Goal: Task Accomplishment & Management: Complete application form

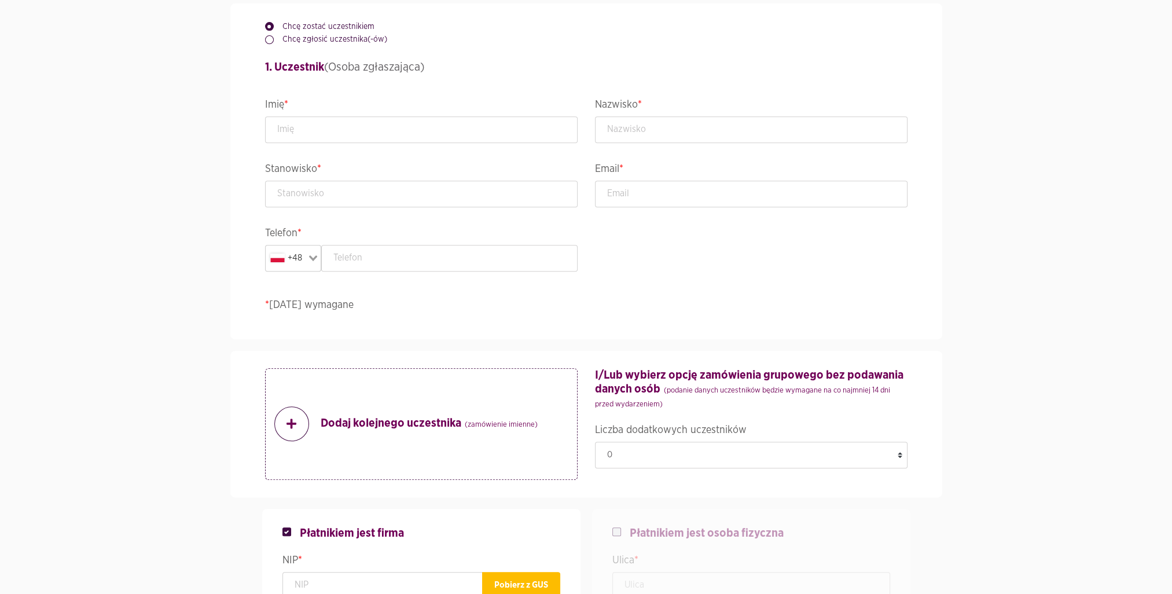
scroll to position [727, 0]
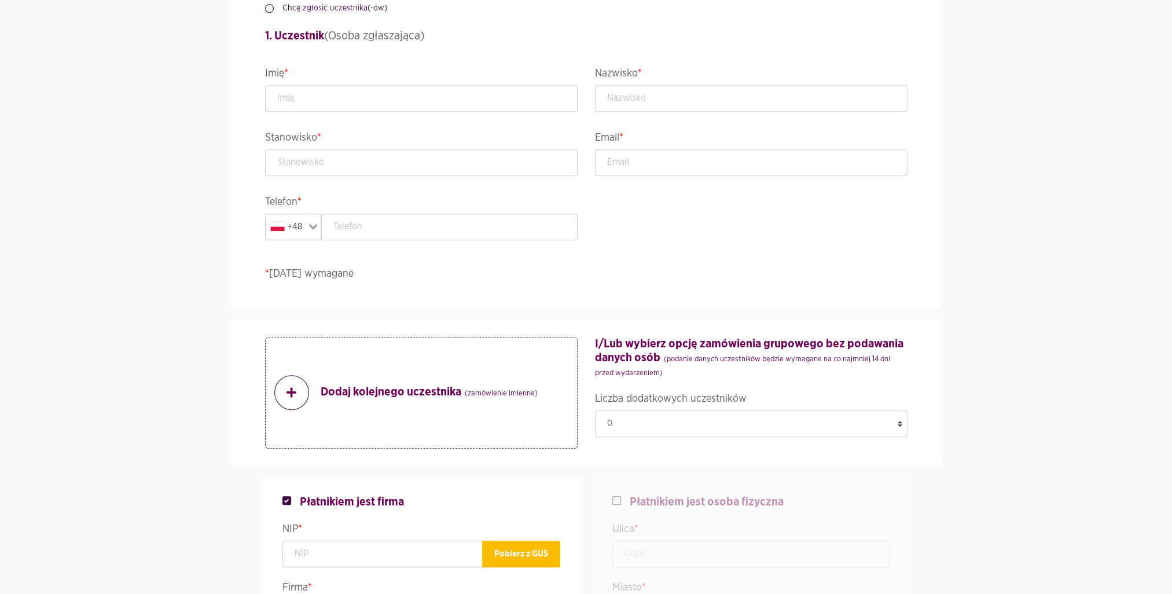
click at [292, 395] on icon at bounding box center [292, 392] width 10 height 10
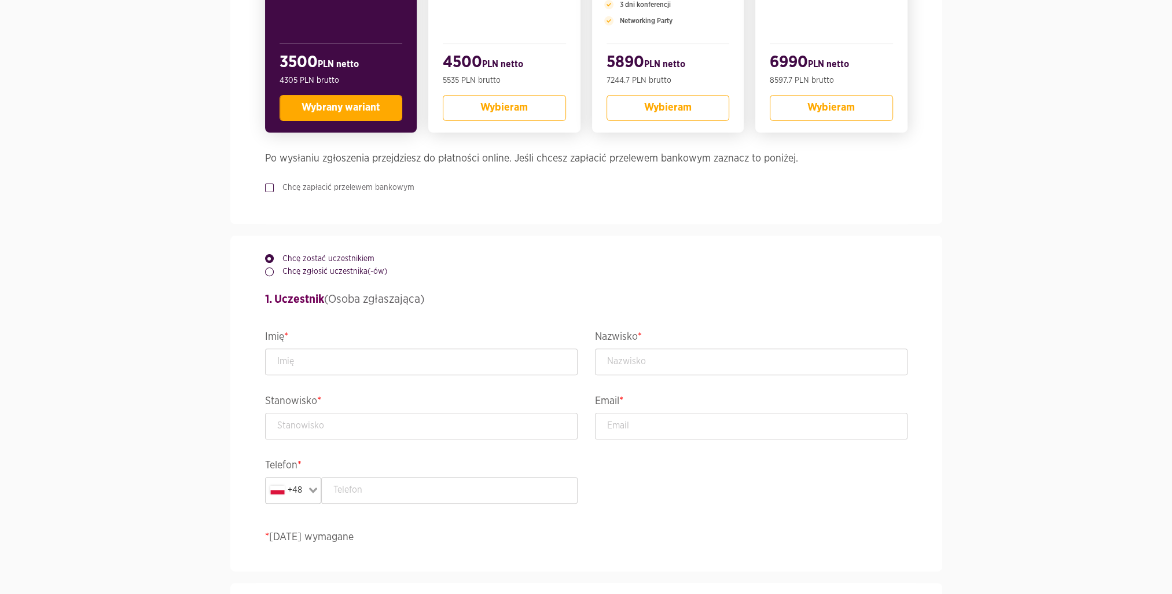
scroll to position [483, 0]
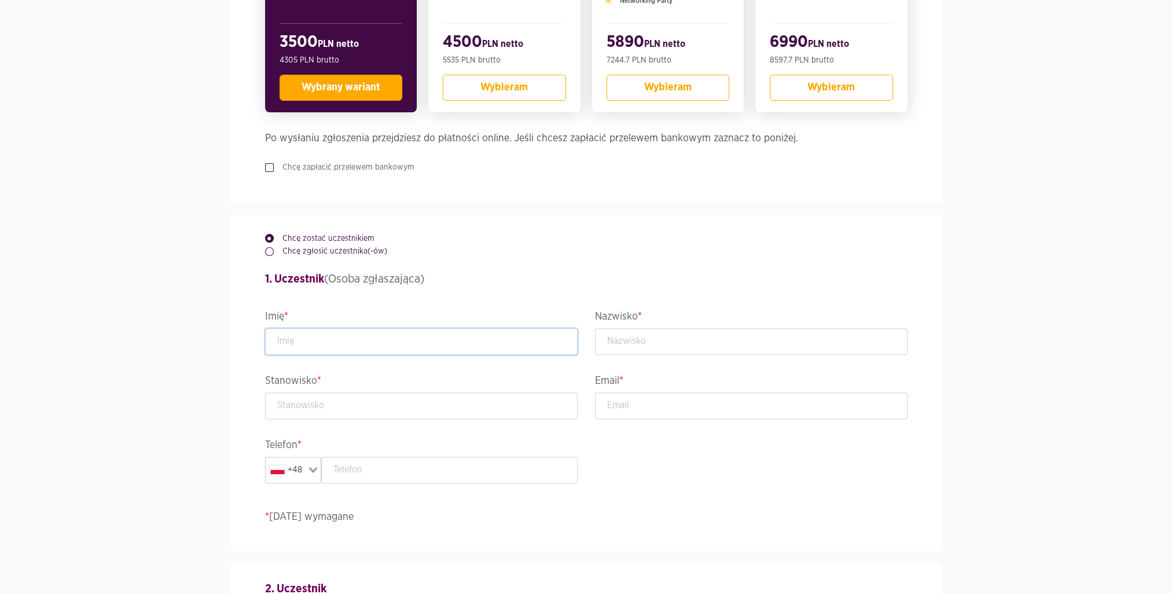
click at [318, 342] on input "text" at bounding box center [421, 341] width 313 height 27
type input "[PERSON_NAME]"
click at [661, 337] on input "text" at bounding box center [751, 341] width 313 height 27
type input "Rudnik"
click at [453, 413] on input "text" at bounding box center [421, 406] width 313 height 27
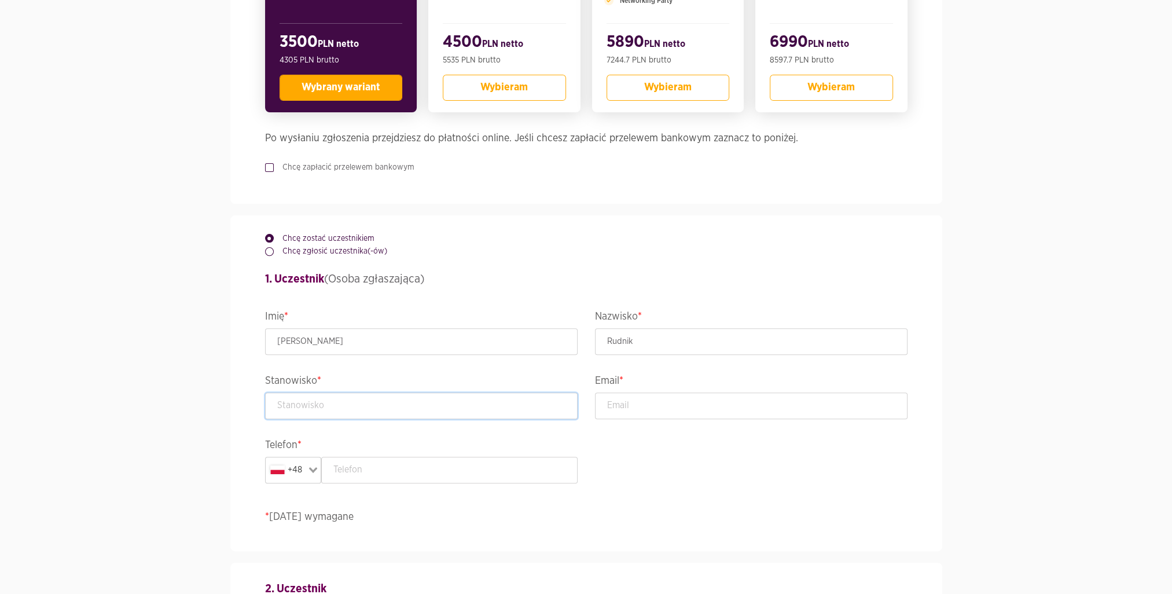
paste input "Szef Zespołu ds. Aplikacji i Serwisów Zewnętrznych"
type input "Szef Zespołu ds. Aplikacji i Serwisów Zewnętrznych"
click at [735, 409] on input "email" at bounding box center [751, 406] width 313 height 27
type input "["
type input "[PERSON_NAME][EMAIL_ADDRESS][DOMAIN_NAME]"
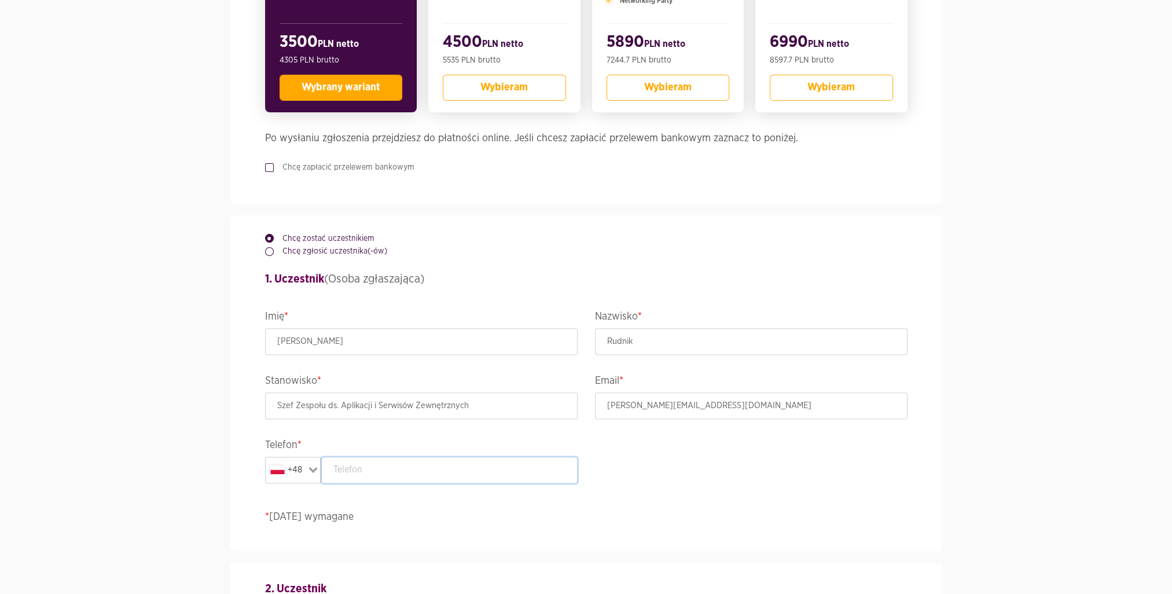
type input "603190981"
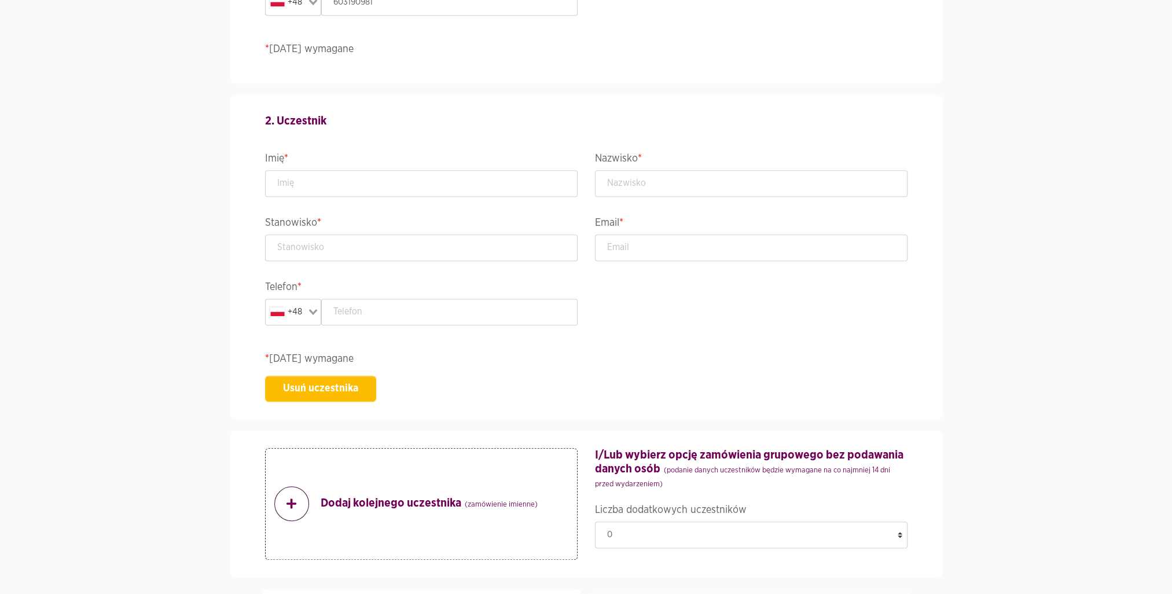
scroll to position [971, 0]
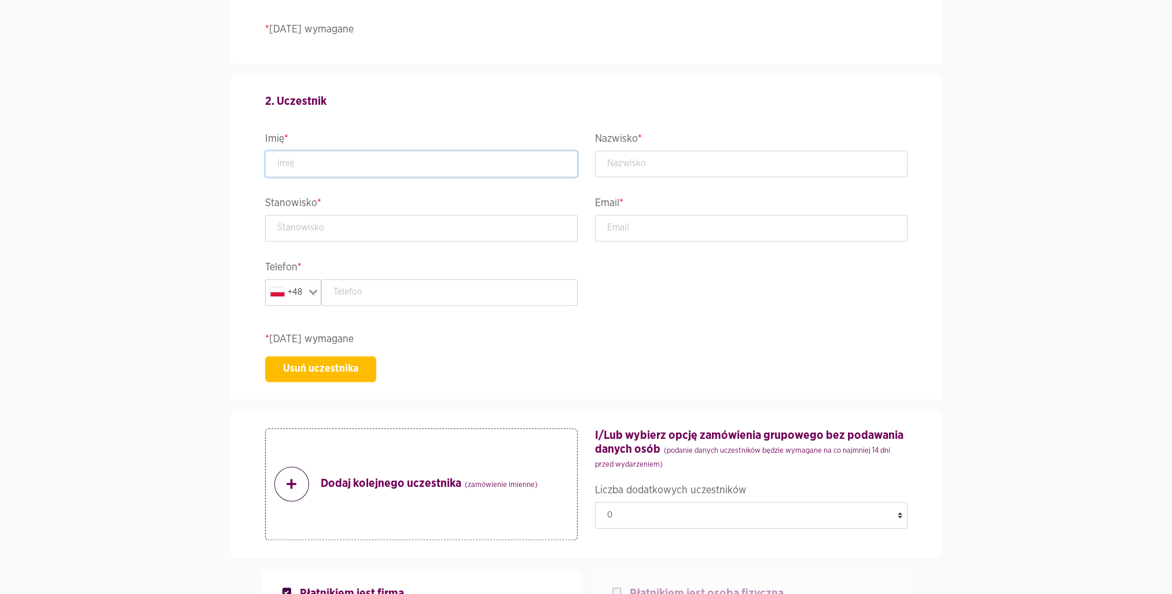
click at [450, 170] on input "text" at bounding box center [421, 164] width 313 height 27
type input "[PERSON_NAME]"
click at [633, 160] on input "text" at bounding box center [751, 164] width 313 height 27
type input "Jarzębowski"
click at [413, 233] on input "text" at bounding box center [421, 228] width 313 height 27
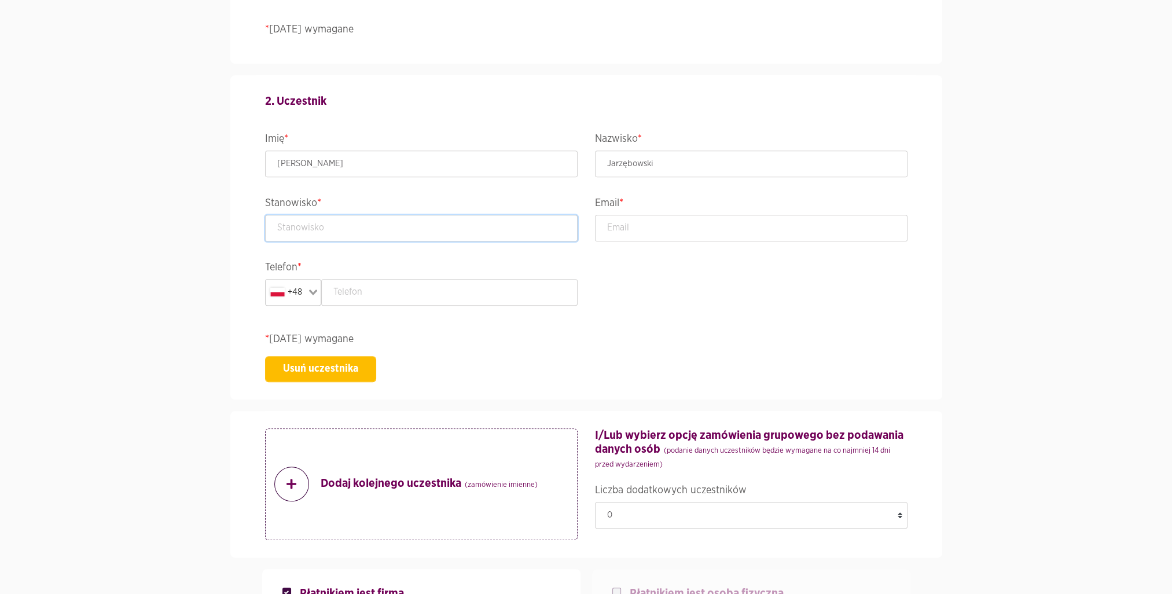
paste input "Starszy Specjalista"
type input "Starszy Specjalista"
click at [724, 235] on input "email" at bounding box center [751, 228] width 313 height 27
drag, startPoint x: 576, startPoint y: 230, endPoint x: 564, endPoint y: 223, distance: 13.5
click at [565, 223] on div "2. Uczestnik Imię * [PERSON_NAME] * [PERSON_NAME] Stanowisko * Starszy Specjali…" at bounding box center [586, 237] width 660 height 324
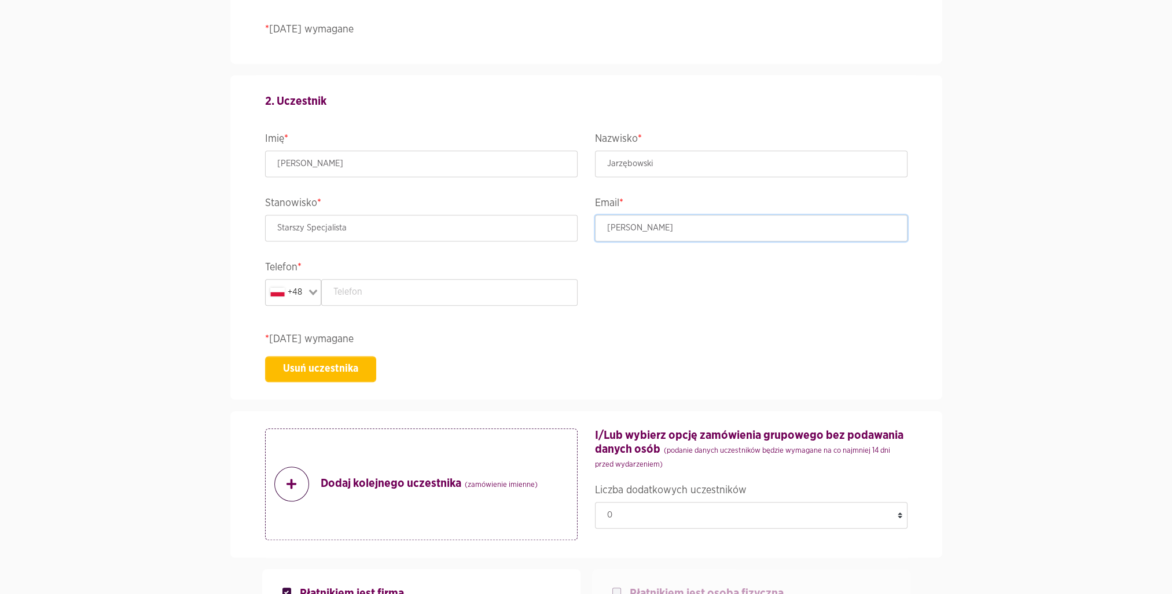
paste input ".[PERSON_NAME][EMAIL_ADDRESS][DOMAIN_NAME]"
type input "[PERSON_NAME][EMAIL_ADDRESS][PERSON_NAME][DOMAIN_NAME]"
click at [359, 295] on input "text" at bounding box center [449, 292] width 256 height 27
paste input "603 190 465"
type input "603 190 465"
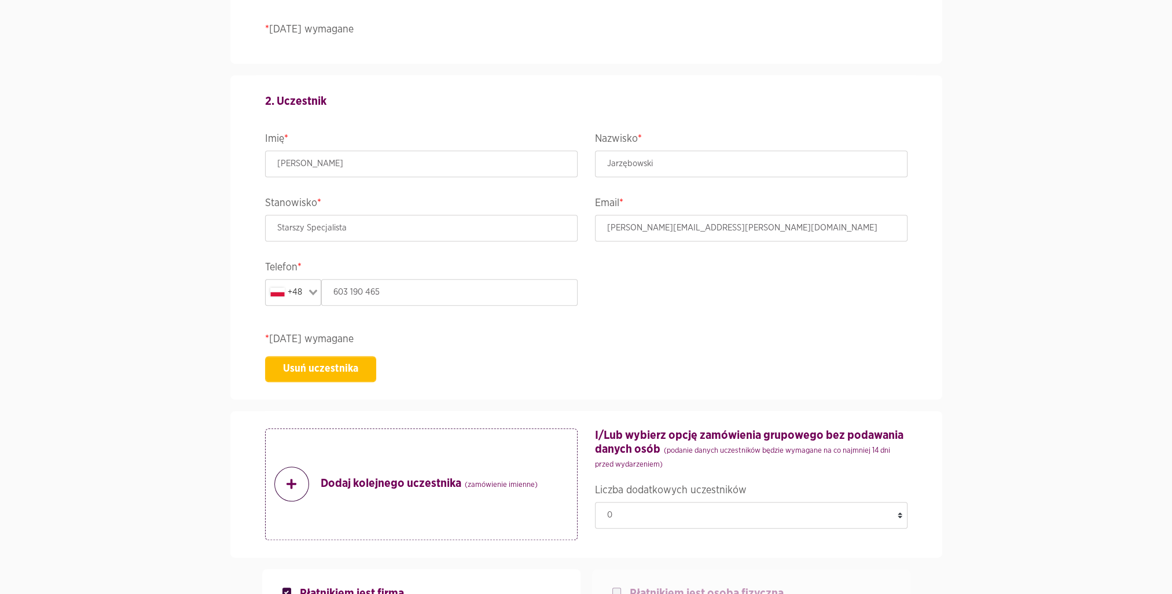
click at [952, 321] on section "Wydarzenie ACCELER8IT25 - ACCELER8IT 2025 Termin i lokalizacja [DATE]-[DATE] , …" at bounding box center [586, 408] width 1172 height 2602
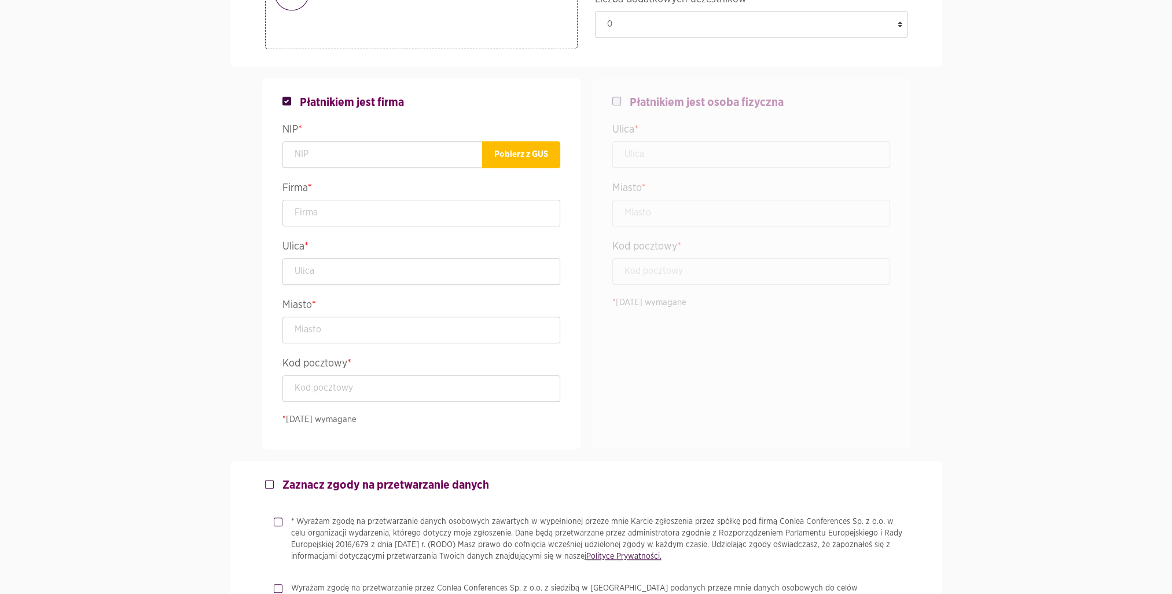
scroll to position [1464, 0]
click at [340, 159] on input "text" at bounding box center [383, 152] width 200 height 27
paste input "[PHONE_NUMBER]"
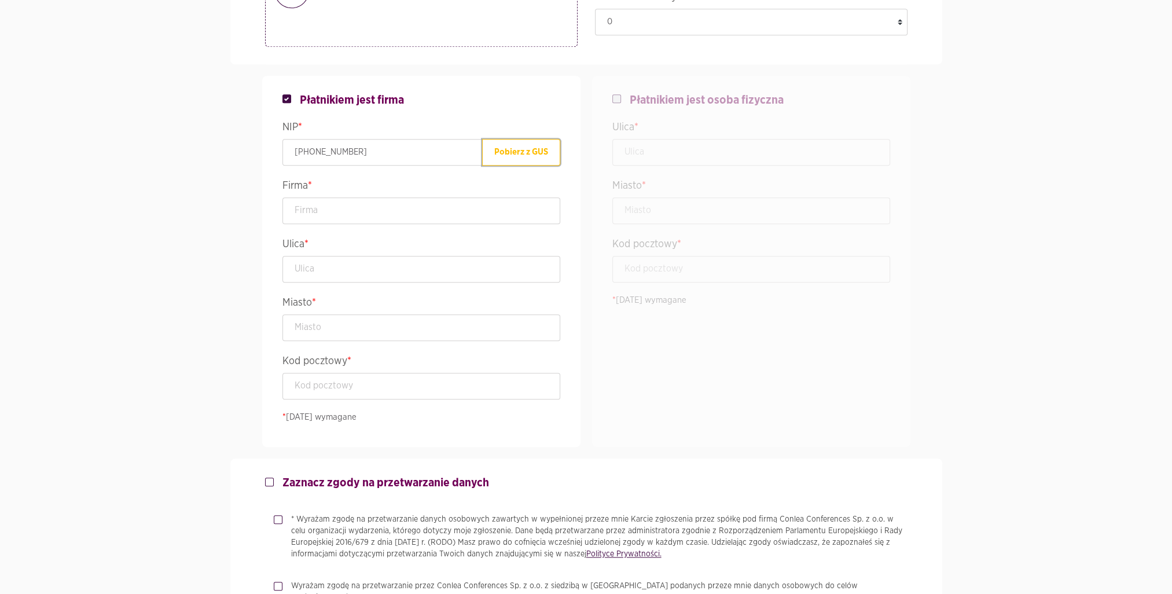
click at [498, 154] on button "Pobierz z GUS" at bounding box center [521, 152] width 78 height 27
type input "5261009528"
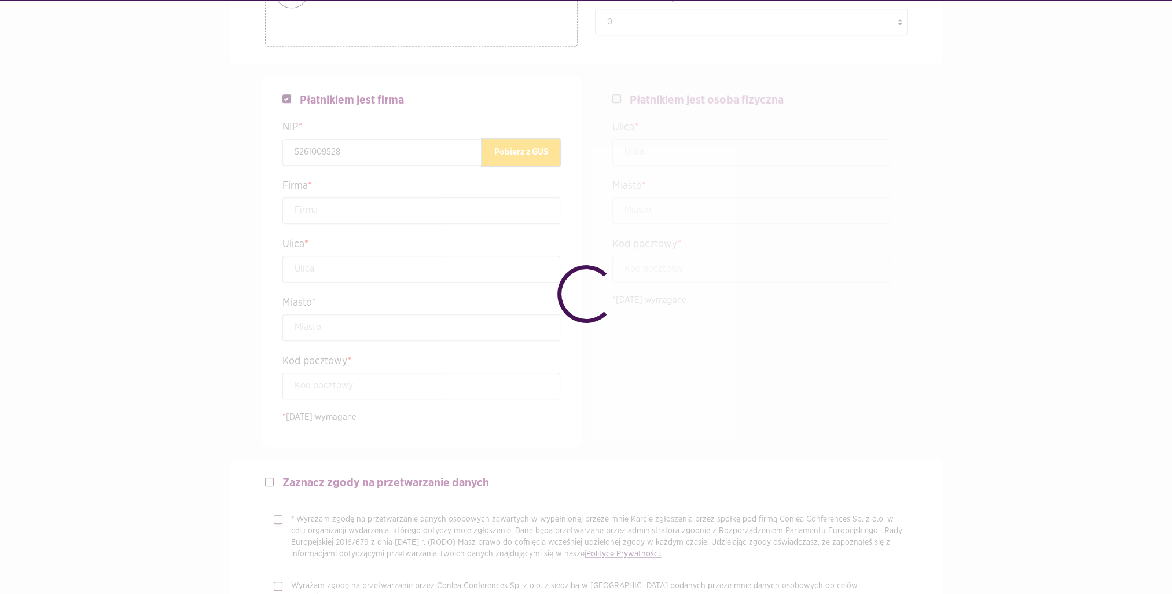
type input "KRAJOWY DEPOZYT PAPIERÓW WARTOŚCIOWYCH SPÓŁKA AKCYJNA"
type input "Książęca 4"
type input "[GEOGRAPHIC_DATA]"
type input "00-498"
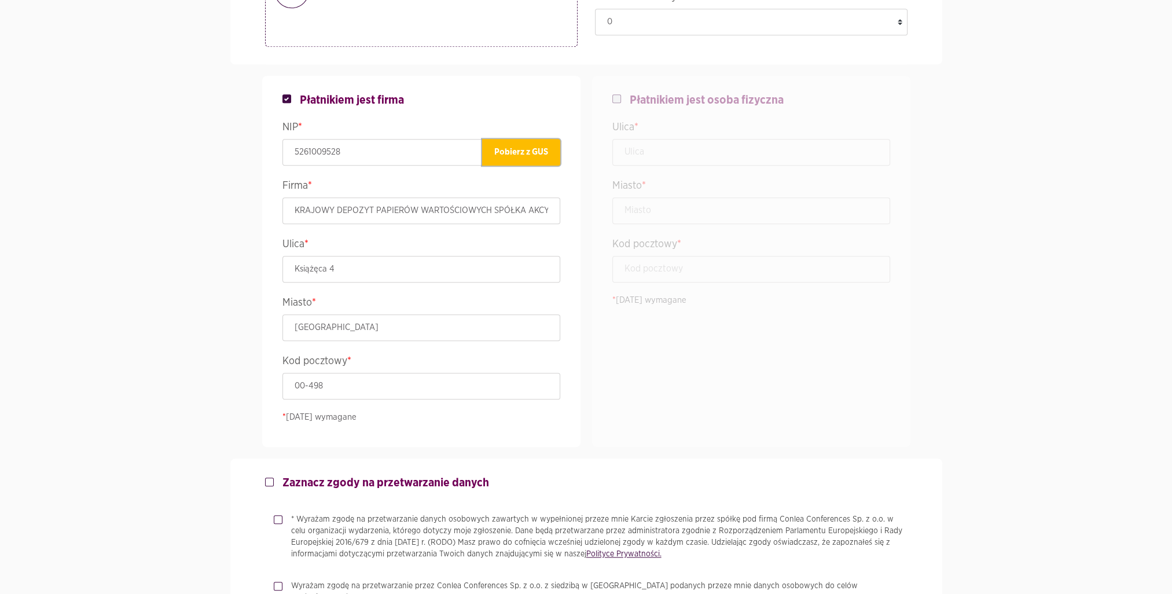
scroll to position [945, 0]
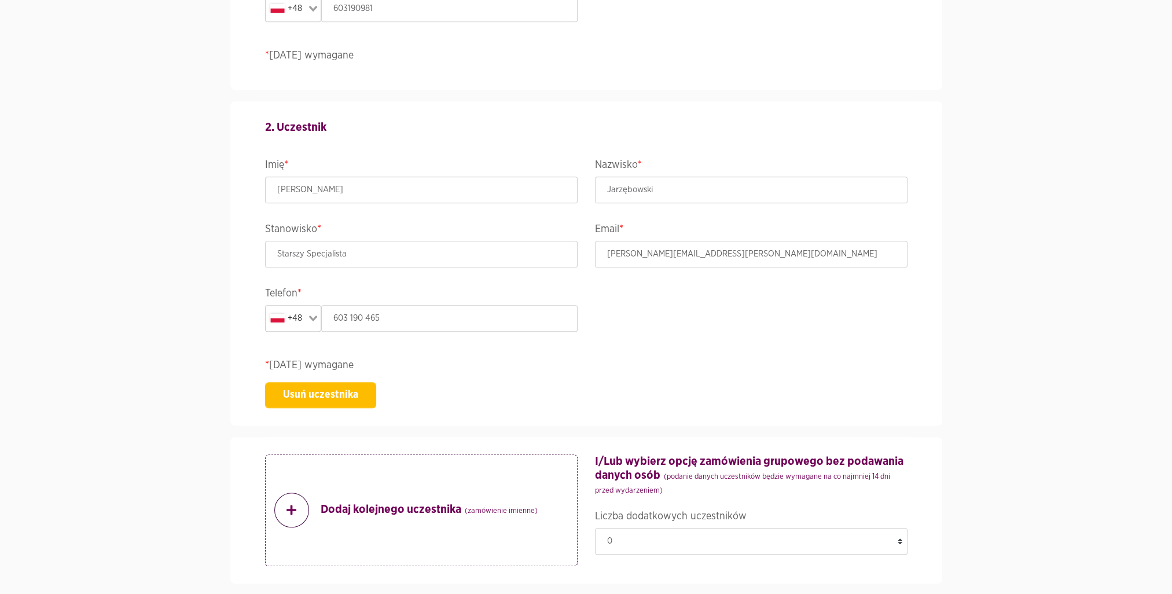
drag, startPoint x: 1170, startPoint y: 292, endPoint x: 1162, endPoint y: 365, distance: 73.3
click at [1162, 365] on section "Wydarzenie ACCELER8IT25 - ACCELER8IT 2025 Termin i lokalizacja [DATE]-[DATE] , …" at bounding box center [586, 434] width 1172 height 2602
drag, startPoint x: 1162, startPoint y: 365, endPoint x: 1034, endPoint y: 237, distance: 180.5
click at [1034, 237] on section "Wydarzenie ACCELER8IT25 - ACCELER8IT 2025 Termin i lokalizacja [DATE]-[DATE] , …" at bounding box center [586, 434] width 1172 height 2602
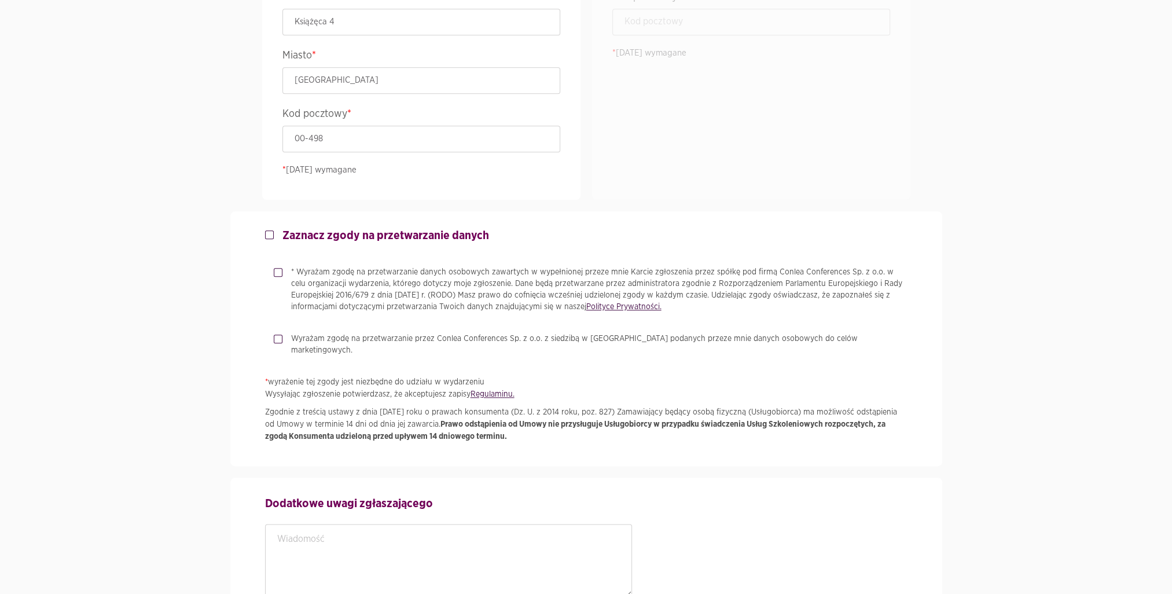
scroll to position [1736, 0]
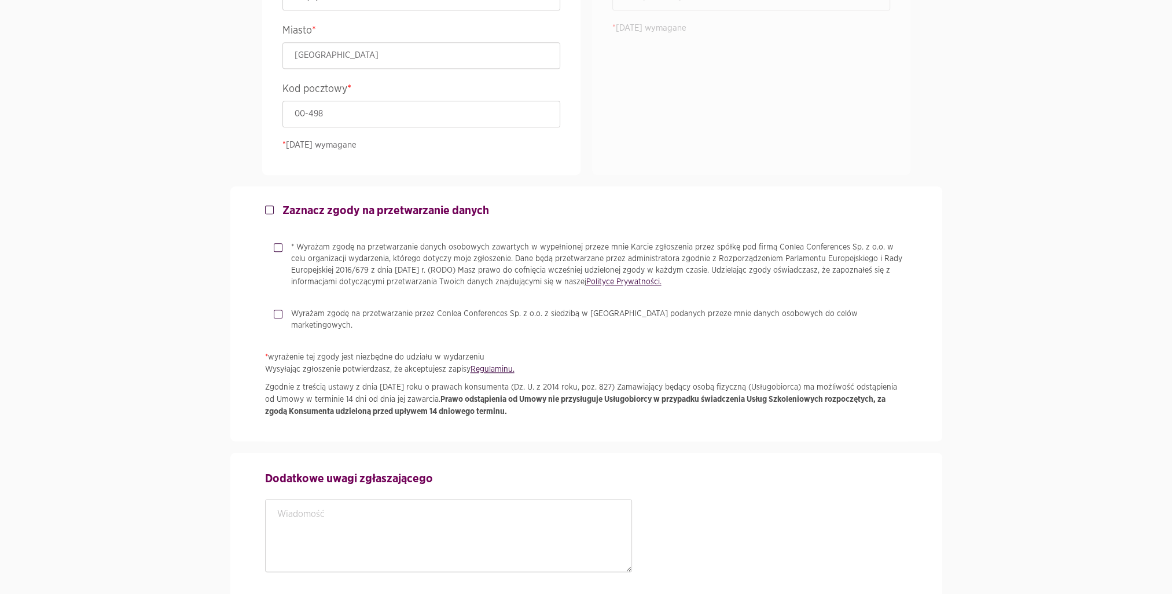
click at [278, 256] on div "* Wyrażam zgodę na przetwarzanie danych osobowych zawartych w wypełnionej przez…" at bounding box center [591, 264] width 634 height 46
click at [276, 249] on div "* Wyrażam zgodę na przetwarzanie danych osobowych zawartych w wypełnionej przez…" at bounding box center [591, 264] width 634 height 46
click at [283, 247] on label "* Wyrażam zgodę na przetwarzanie danych osobowych zawartych w wypełnionej przez…" at bounding box center [595, 264] width 625 height 46
click at [276, 247] on input "* Wyrażam zgodę na przetwarzanie danych osobowych zawartych w wypełnionej przez…" at bounding box center [277, 245] width 6 height 8
checkbox input "true"
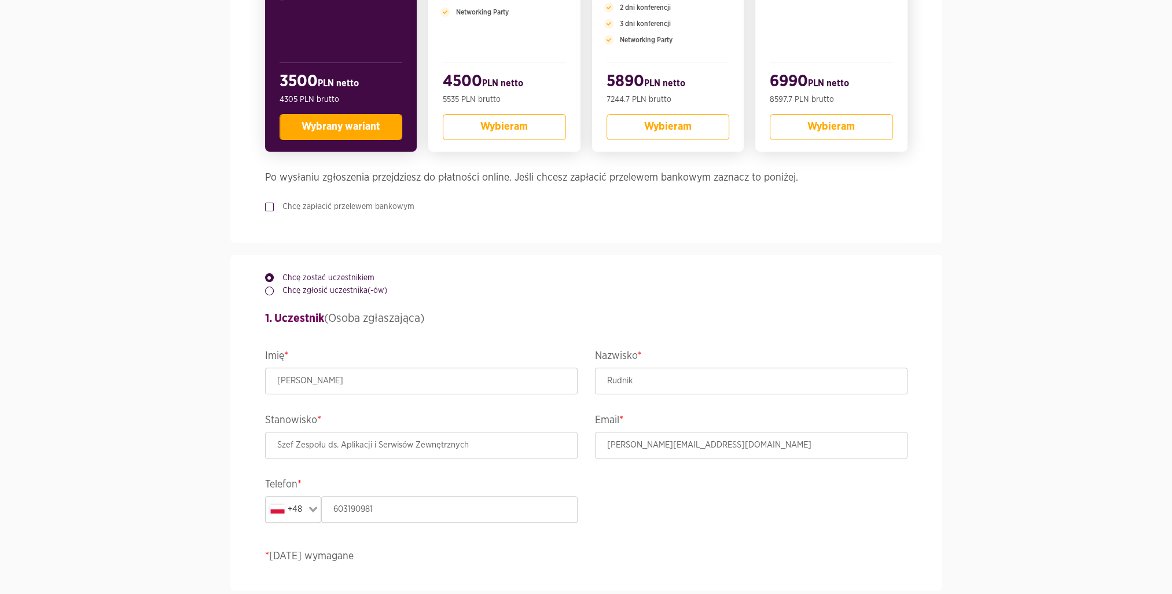
scroll to position [0, 0]
